Goal: Task Accomplishment & Management: Use online tool/utility

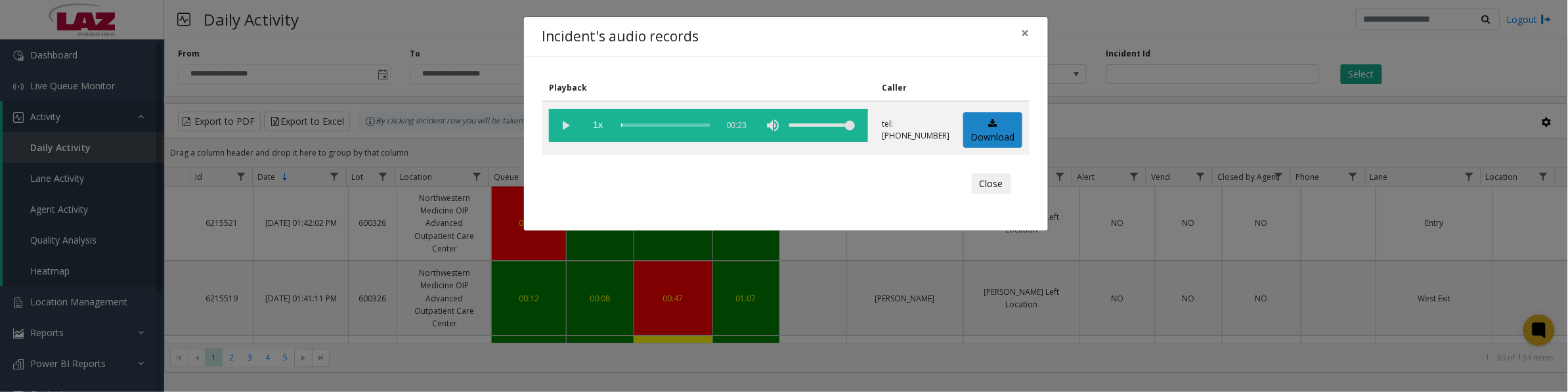
scroll to position [986, 0]
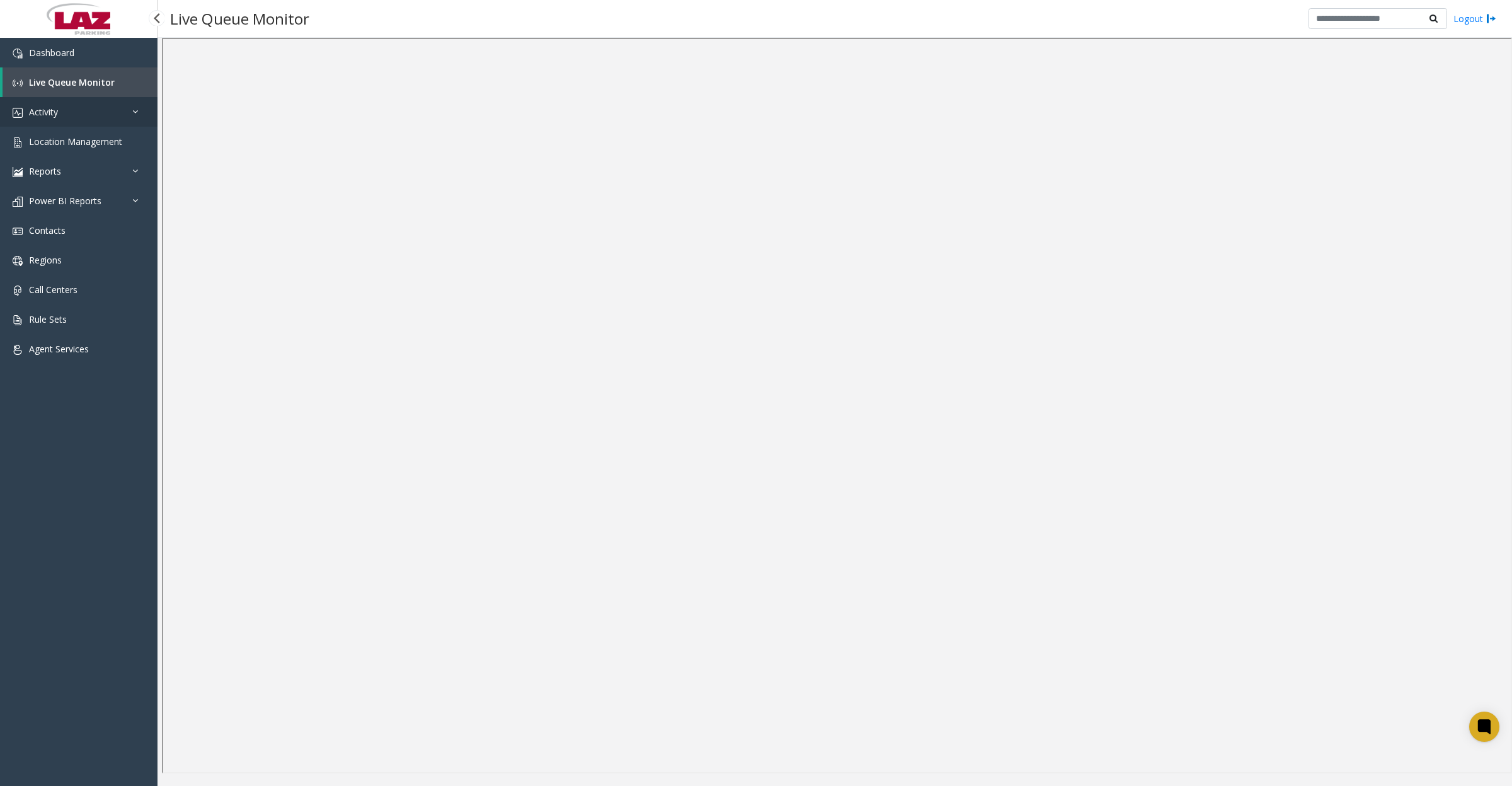
click at [95, 117] on link "Activity" at bounding box center [79, 112] width 158 height 30
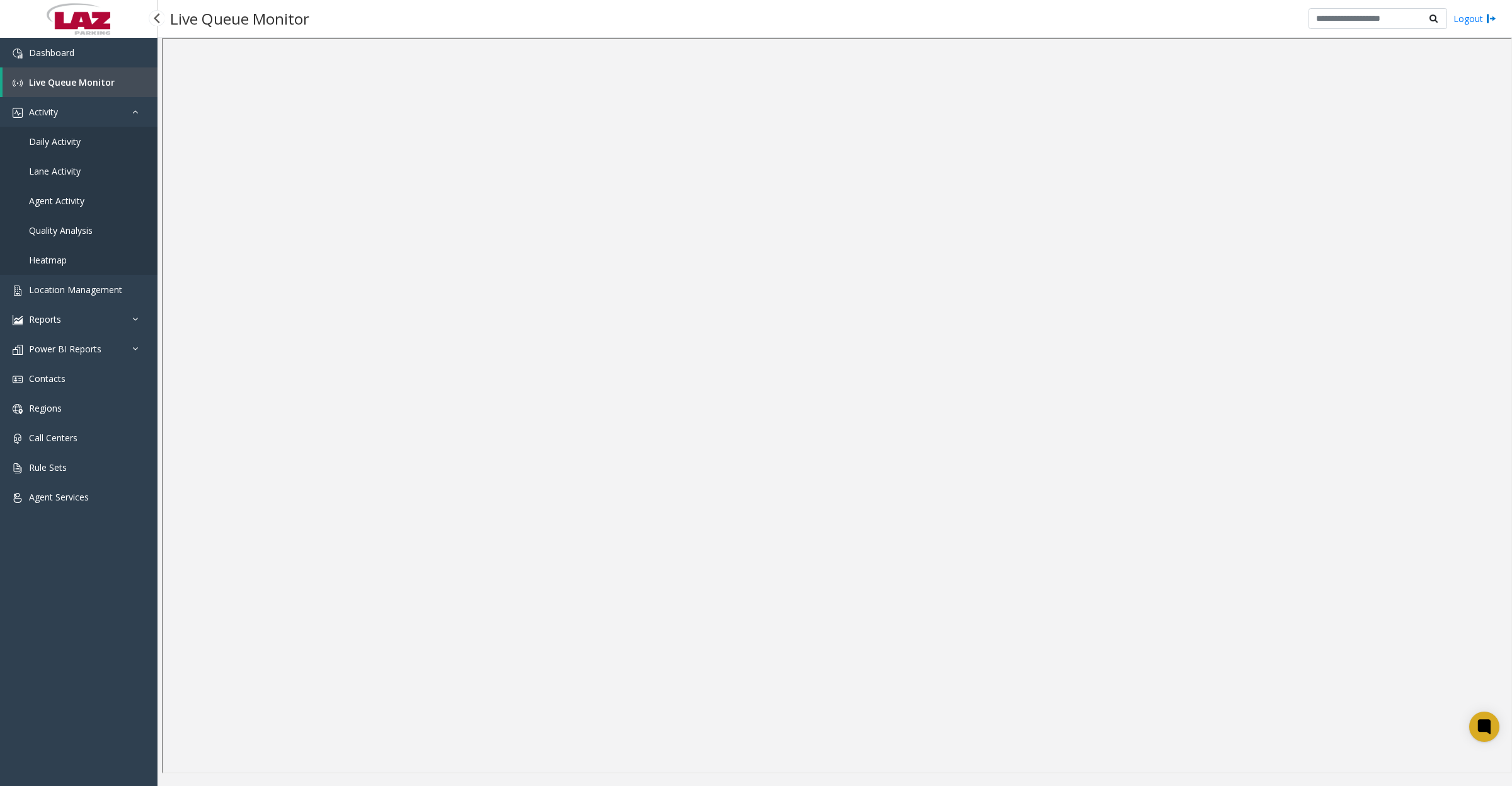
click at [54, 137] on span "Daily Activity" at bounding box center [55, 141] width 52 height 12
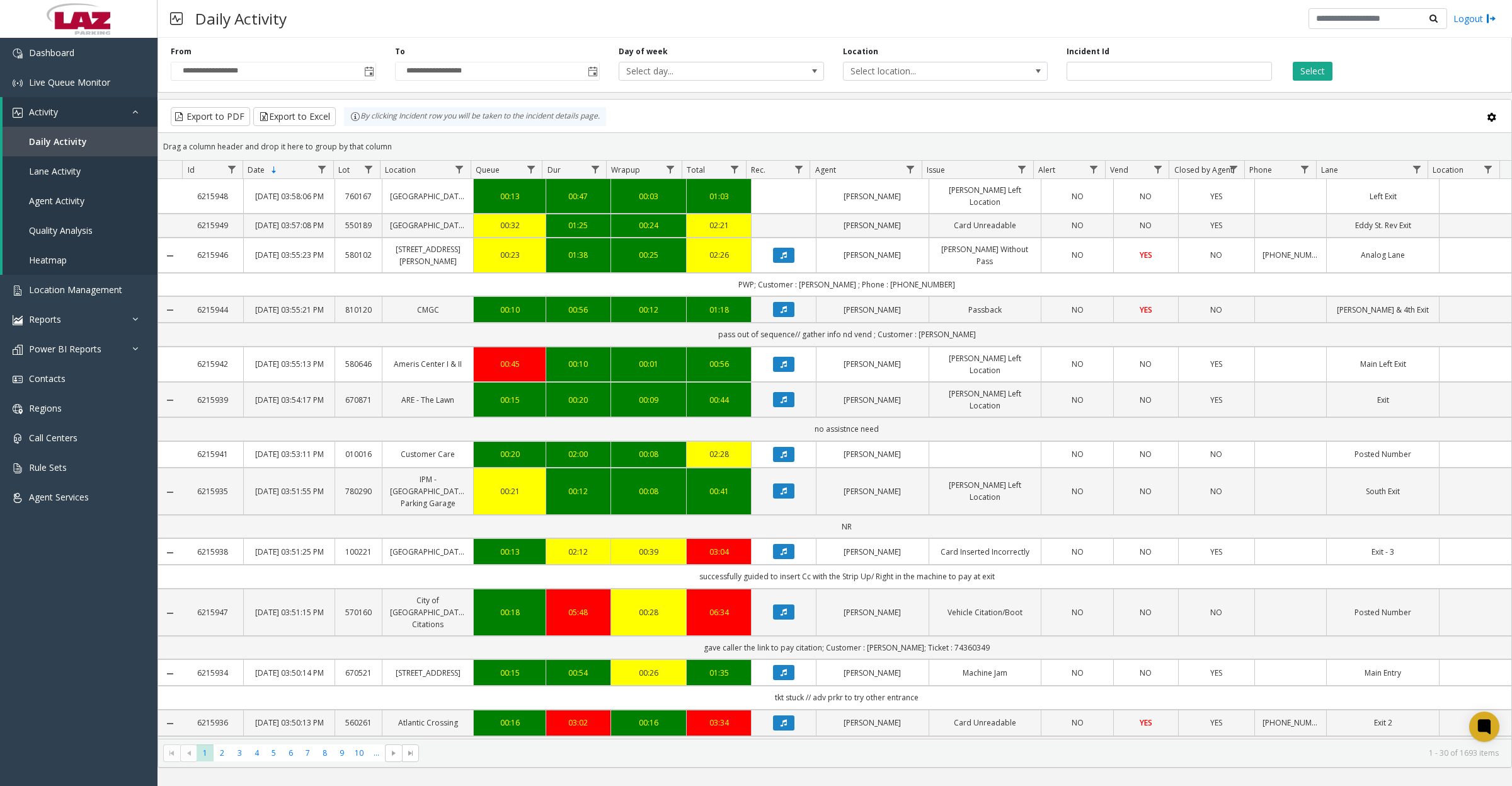
click at [371, 70] on span "Toggle popup" at bounding box center [369, 72] width 10 height 10
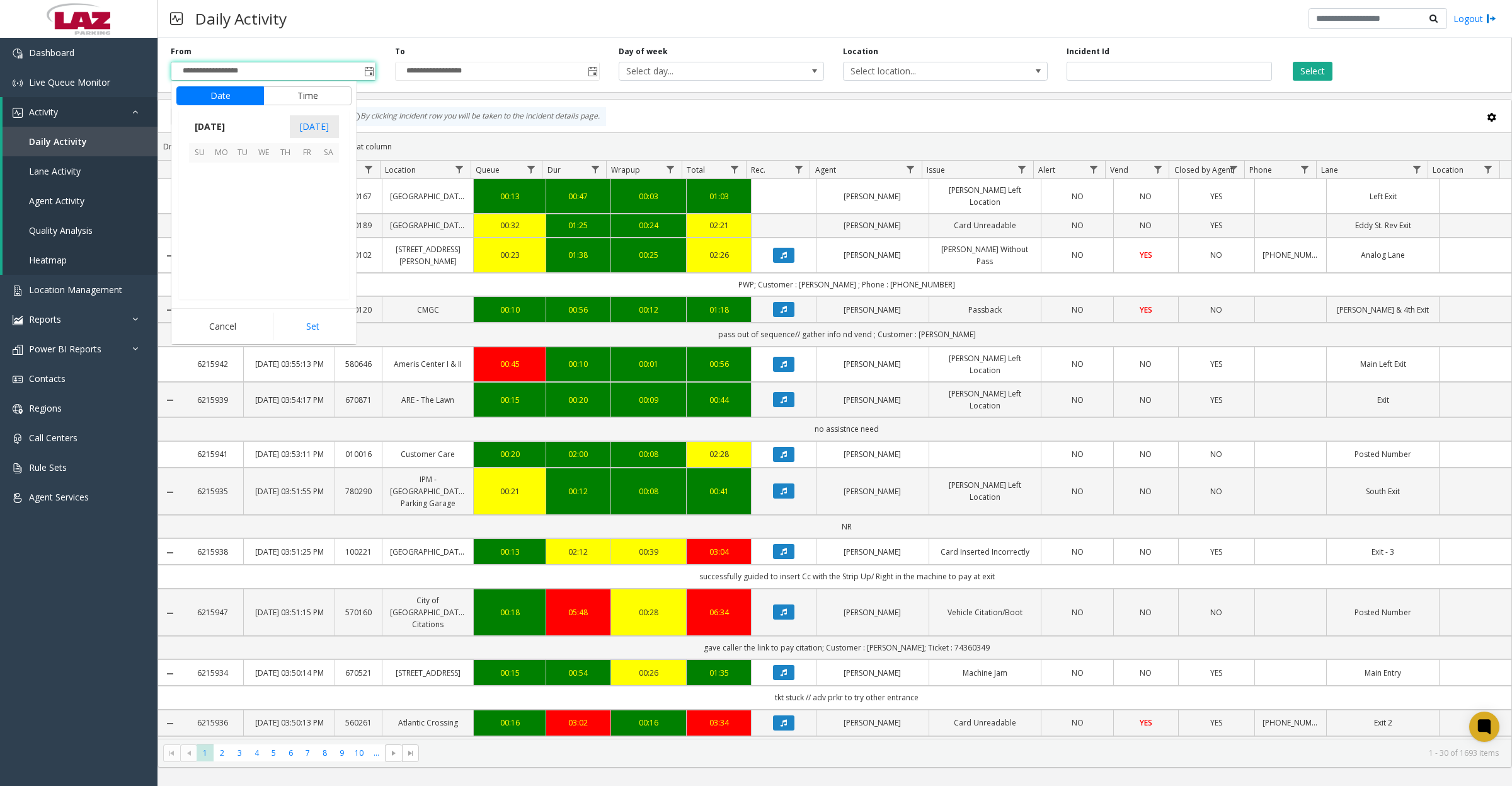
scroll to position [226189, 0]
click at [310, 98] on button "Time" at bounding box center [307, 96] width 88 height 19
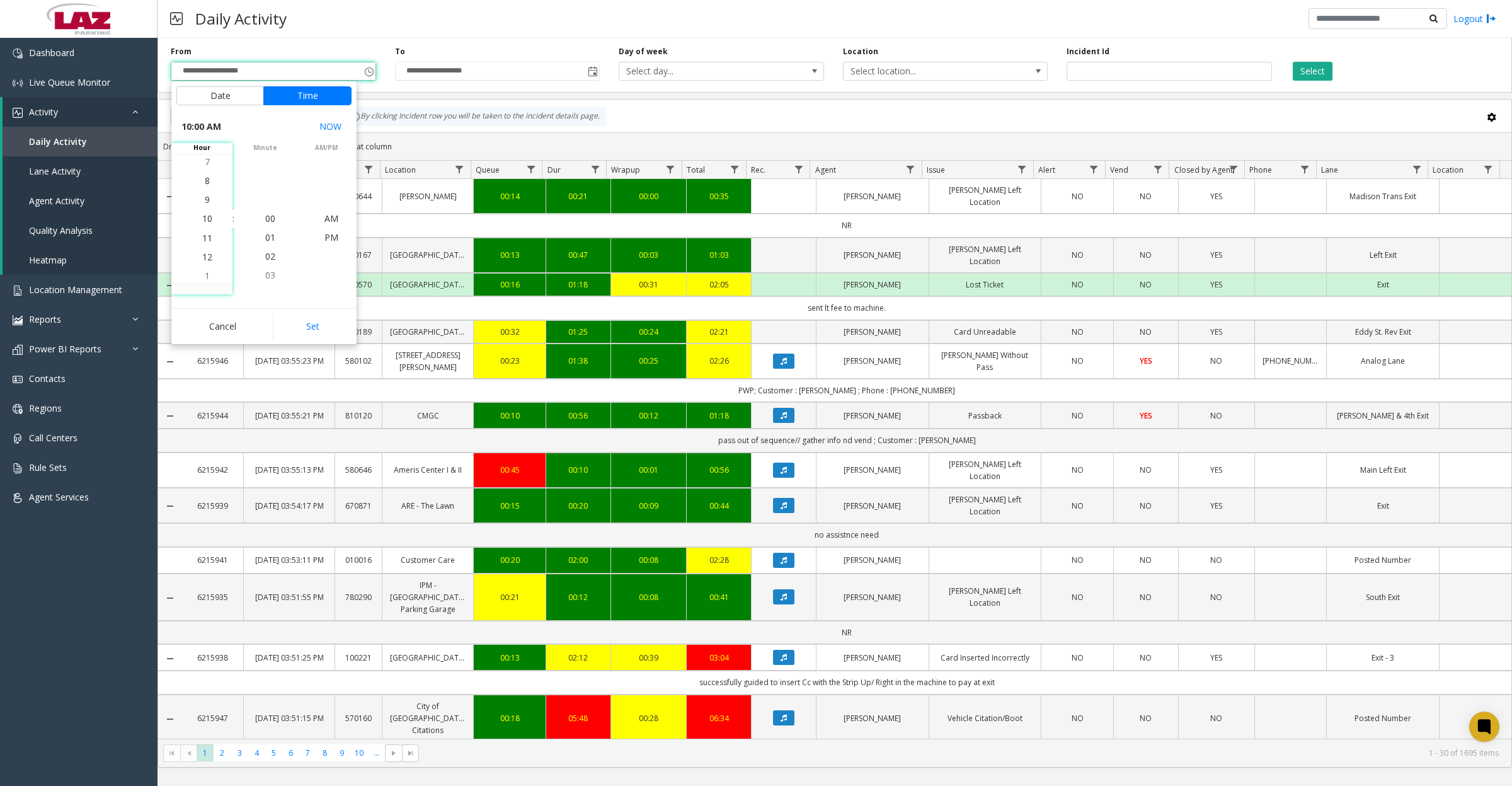
click at [205, 177] on span "8" at bounding box center [207, 180] width 5 height 12
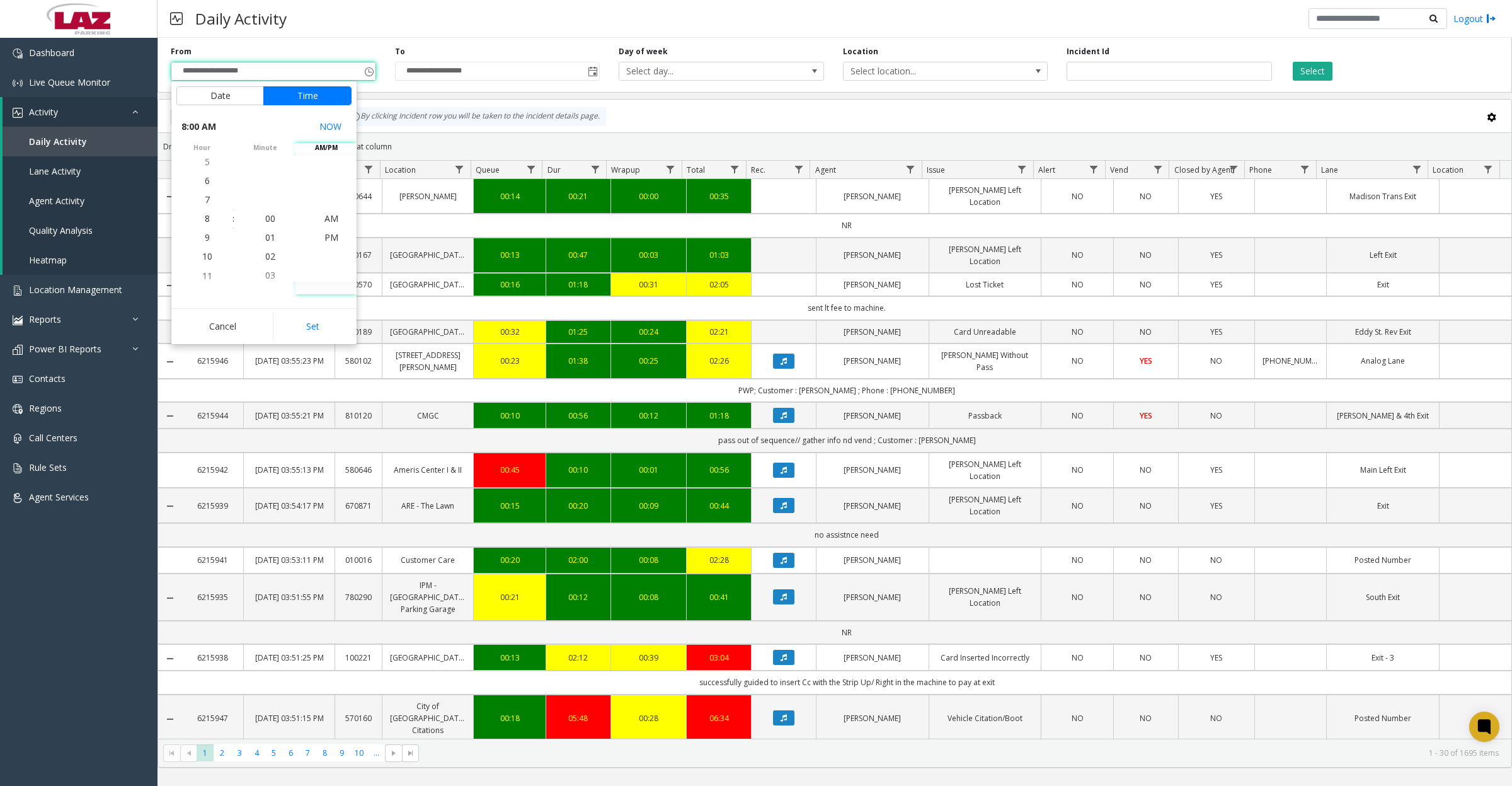
click at [326, 221] on span "AM" at bounding box center [331, 218] width 14 height 12
click at [312, 321] on button "Set" at bounding box center [312, 326] width 79 height 28
type input "**********"
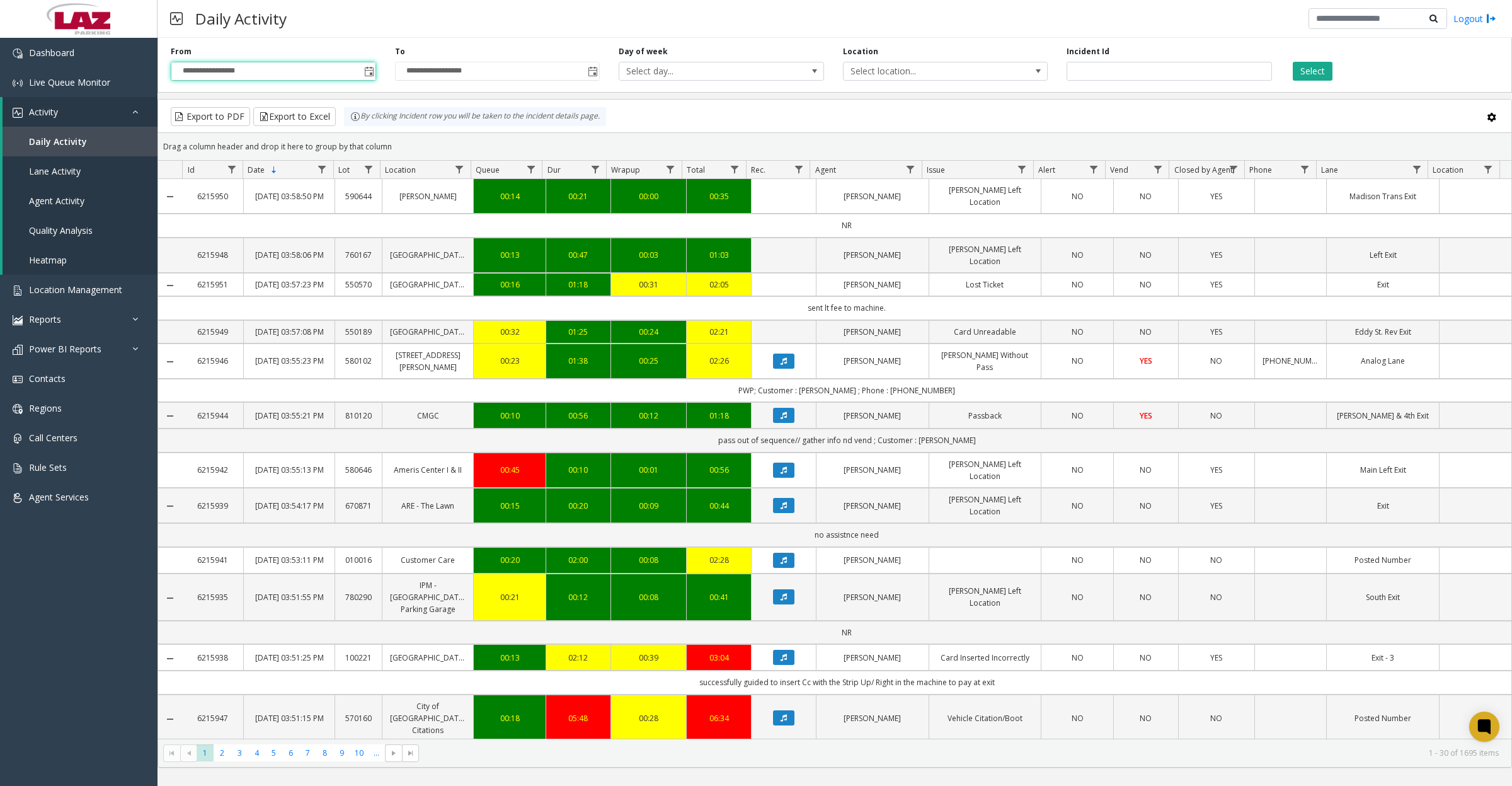
click at [987, 67] on span "Select location..." at bounding box center [925, 71] width 163 height 18
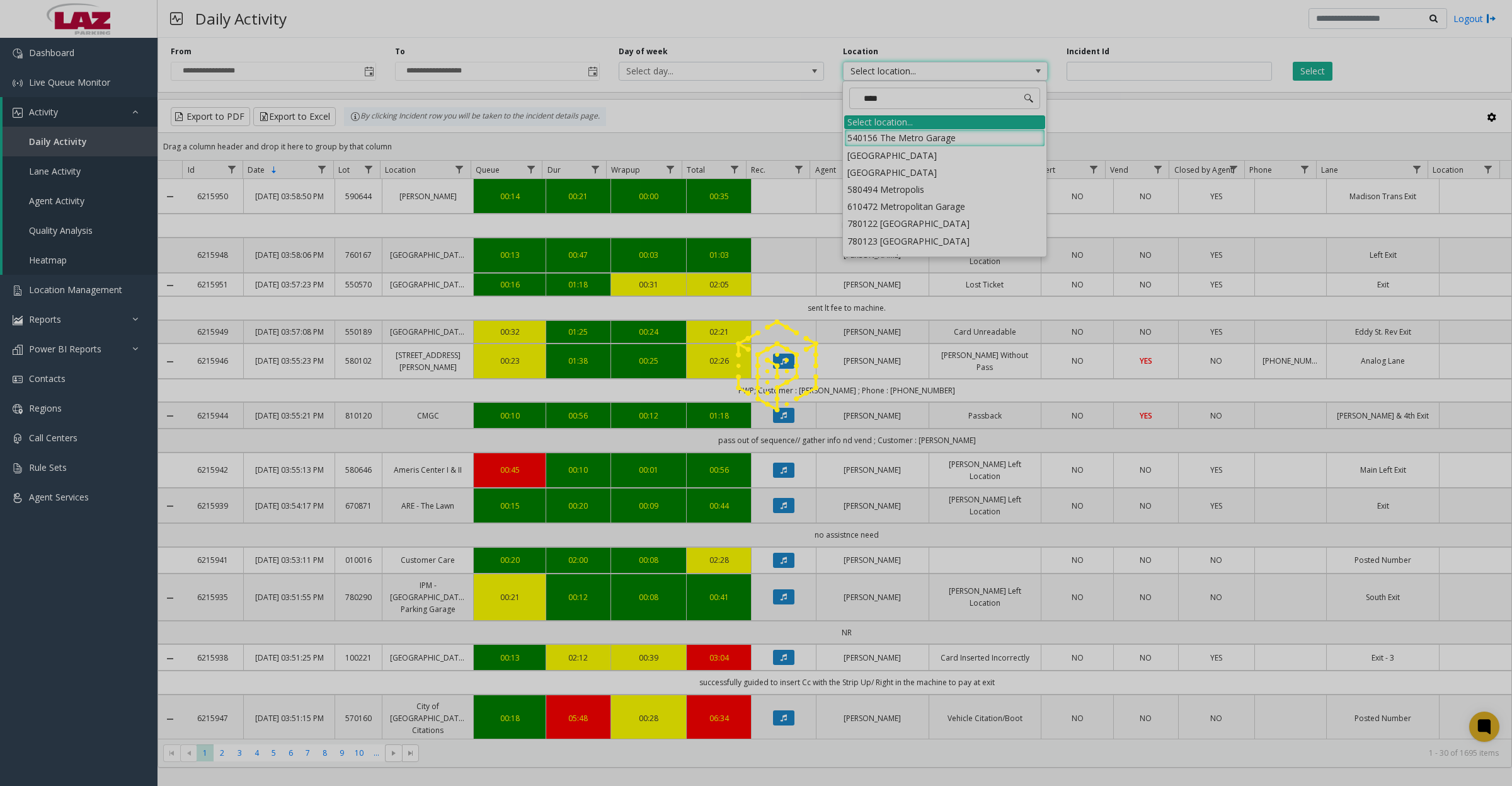
type input "*****"
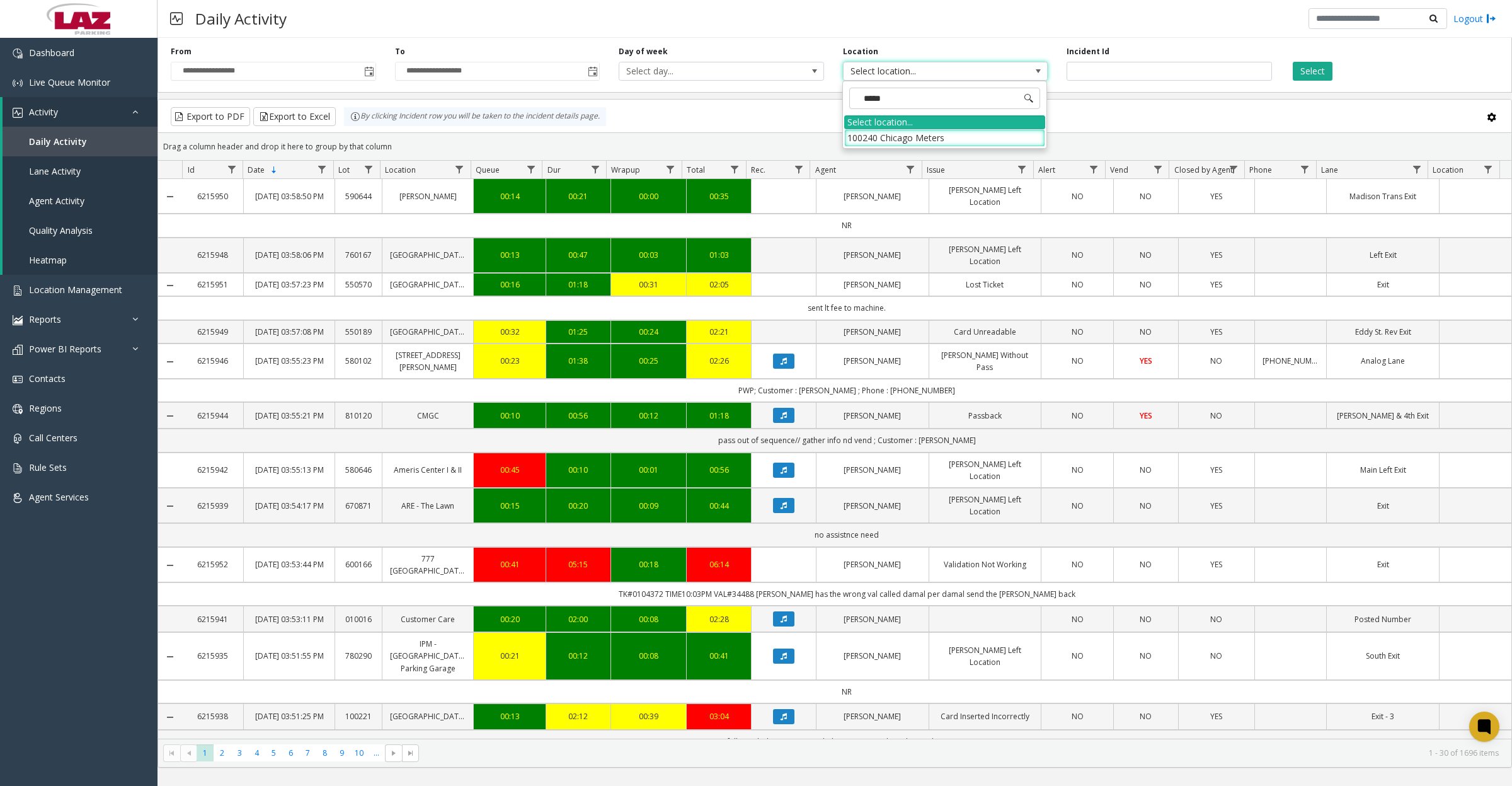
click at [884, 131] on li "100240 Chicago Meters" at bounding box center [944, 138] width 201 height 17
click at [1314, 70] on button "Select" at bounding box center [1312, 71] width 40 height 19
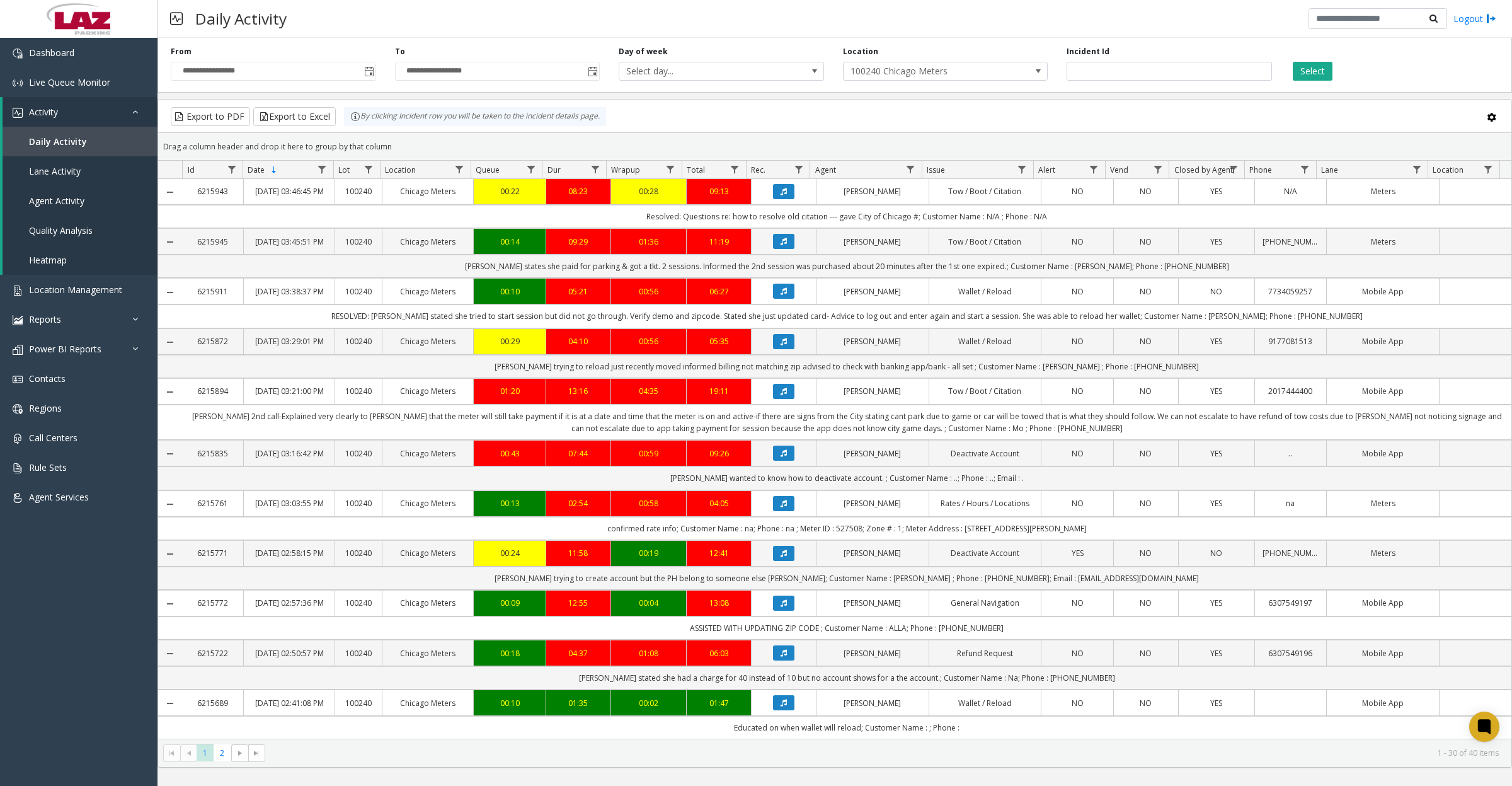
click at [1314, 69] on button "Select" at bounding box center [1312, 71] width 40 height 19
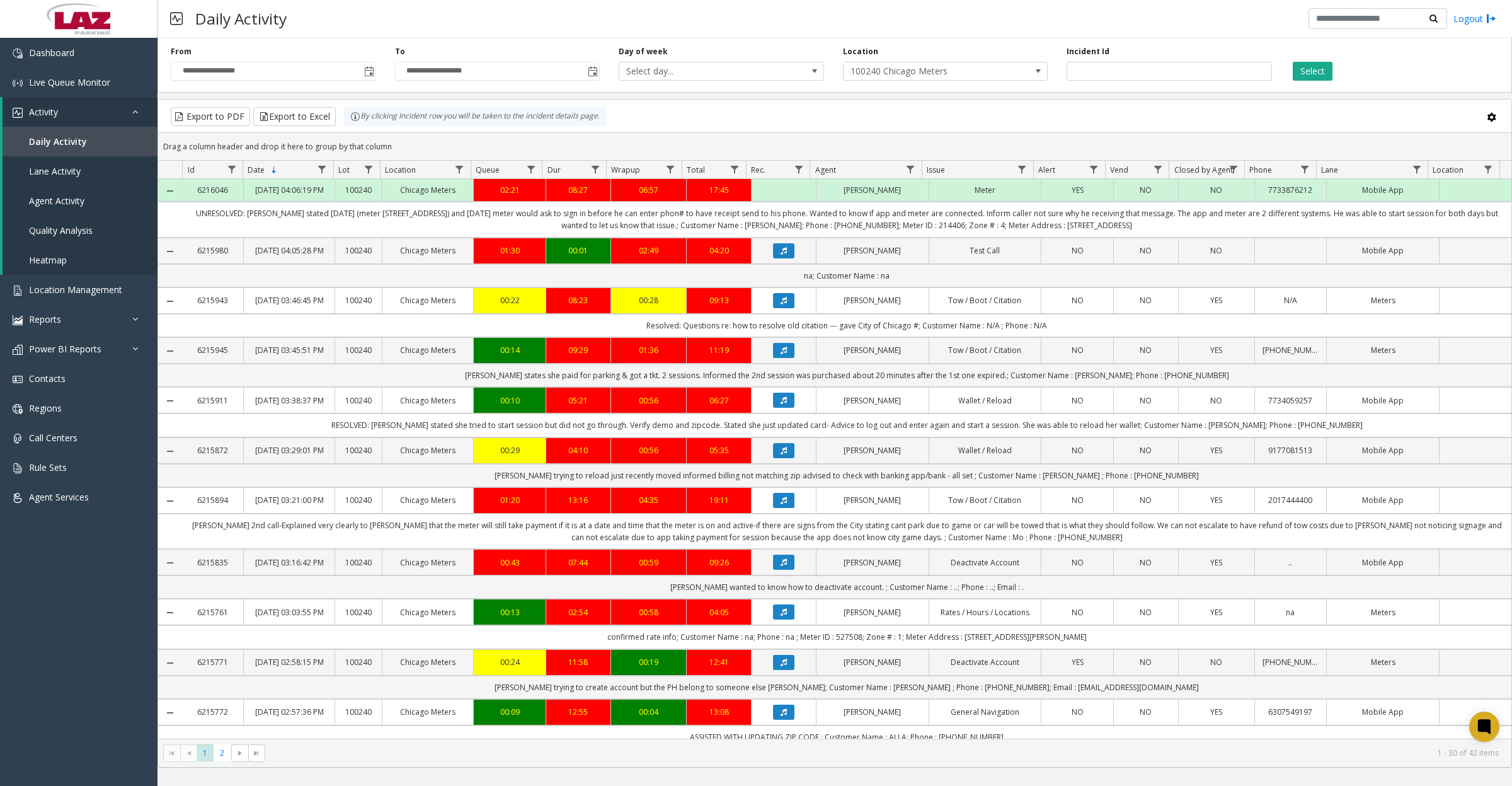
click at [1326, 68] on button "Select" at bounding box center [1312, 71] width 40 height 19
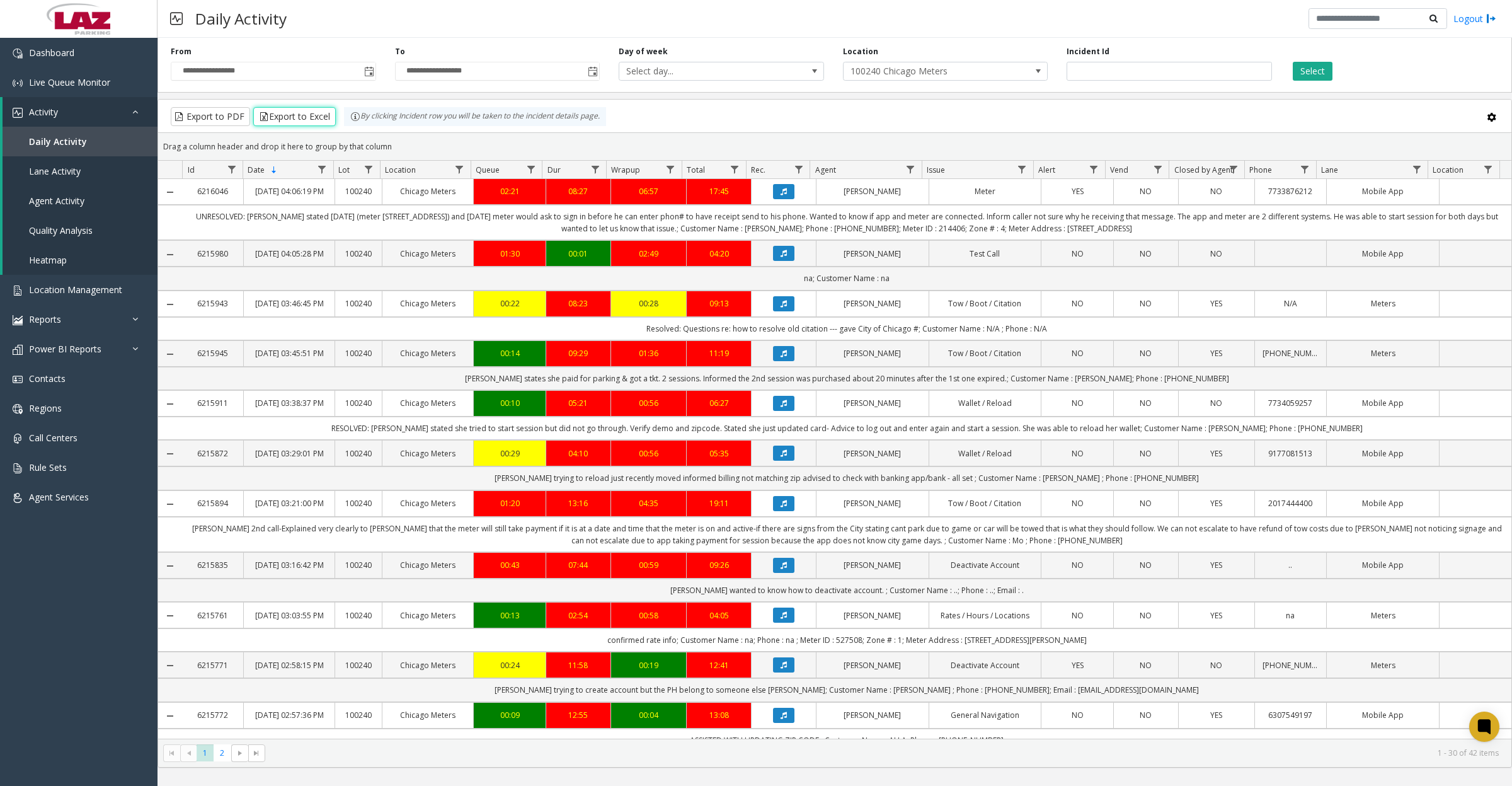
click at [316, 124] on button "Export to Excel" at bounding box center [295, 117] width 82 height 19
